Goal: Task Accomplishment & Management: Use online tool/utility

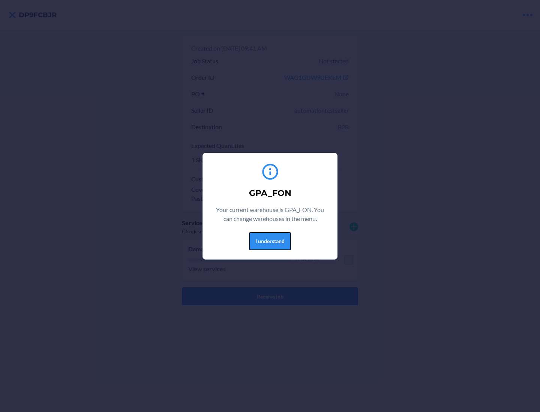
click at [270, 241] on button "I understand" at bounding box center [270, 241] width 42 height 18
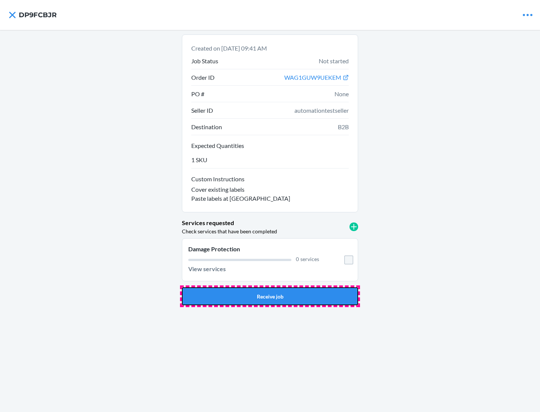
click at [270, 297] on button "Receive job" at bounding box center [270, 297] width 176 height 18
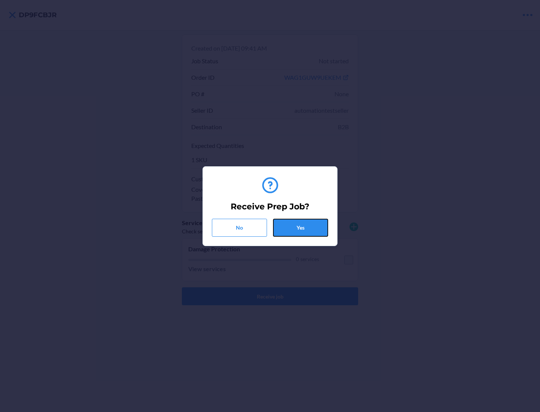
click at [300, 228] on button "Yes" at bounding box center [300, 228] width 55 height 18
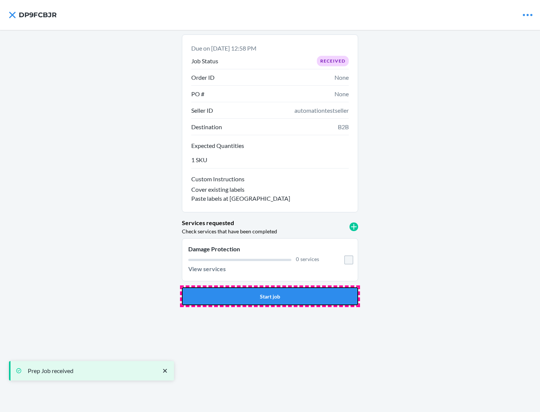
click at [270, 297] on button "Start job" at bounding box center [270, 297] width 176 height 18
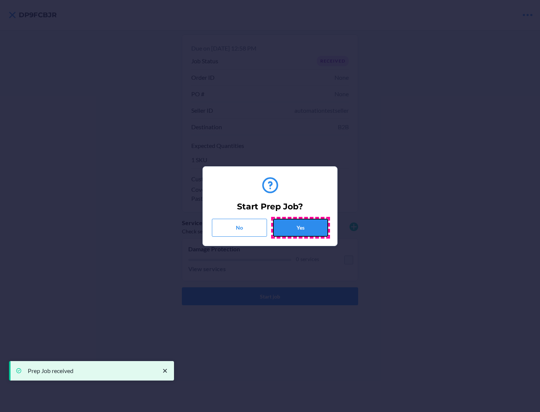
click at [300, 228] on button "Yes" at bounding box center [300, 228] width 55 height 18
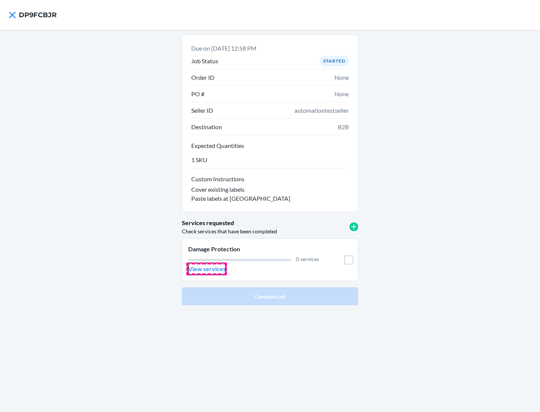
click at [207, 269] on p "View services" at bounding box center [206, 269] width 37 height 9
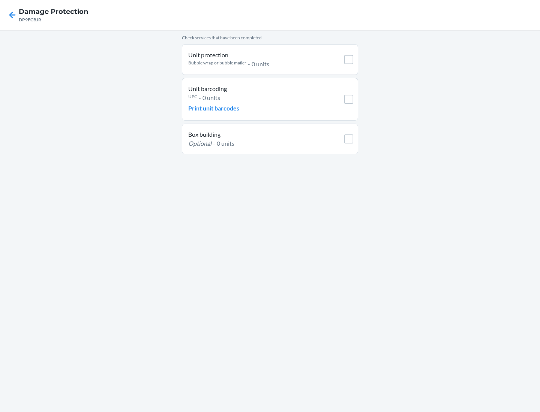
click at [53, 12] on h4 "Damage Protection" at bounding box center [53, 12] width 69 height 10
